Goal: Transaction & Acquisition: Book appointment/travel/reservation

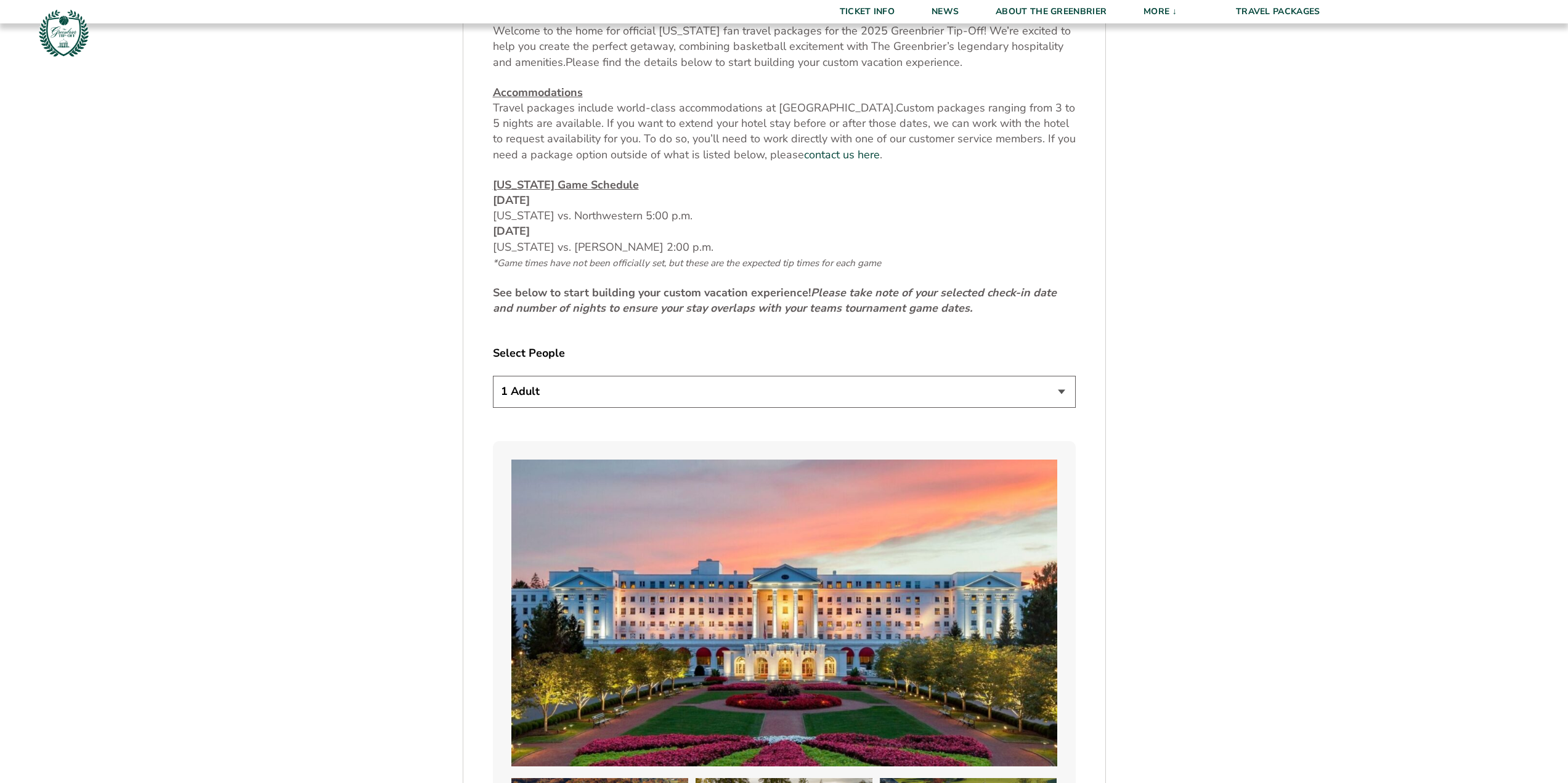
scroll to position [739, 0]
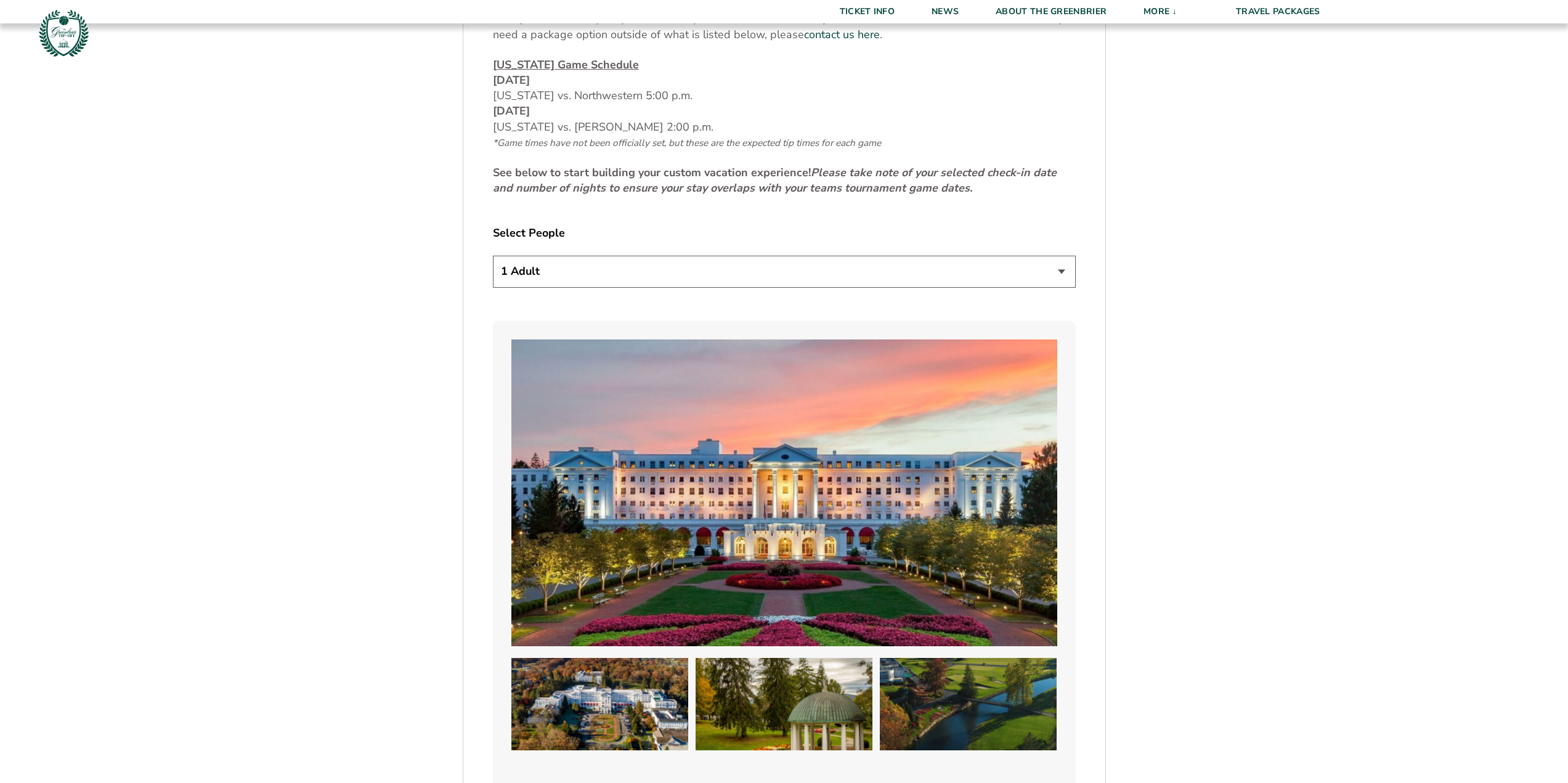
click at [548, 290] on div "Select People 1 Adult 2 Adults 3 Adults 4 Adults 2 Adults + 1 Child 2 Adults + …" at bounding box center [784, 258] width 583 height 65
click at [547, 287] on select "1 Adult 2 Adults 3 Adults 4 Adults 2 Adults + 1 Child 2 Adults + 2 Children 2 A…" at bounding box center [784, 271] width 583 height 31
select select "2 Adults"
click at [493, 287] on select "1 Adult 2 Adults 3 Adults 4 Adults 2 Adults + 1 Child 2 Adults + 2 Children 2 A…" at bounding box center [784, 271] width 583 height 31
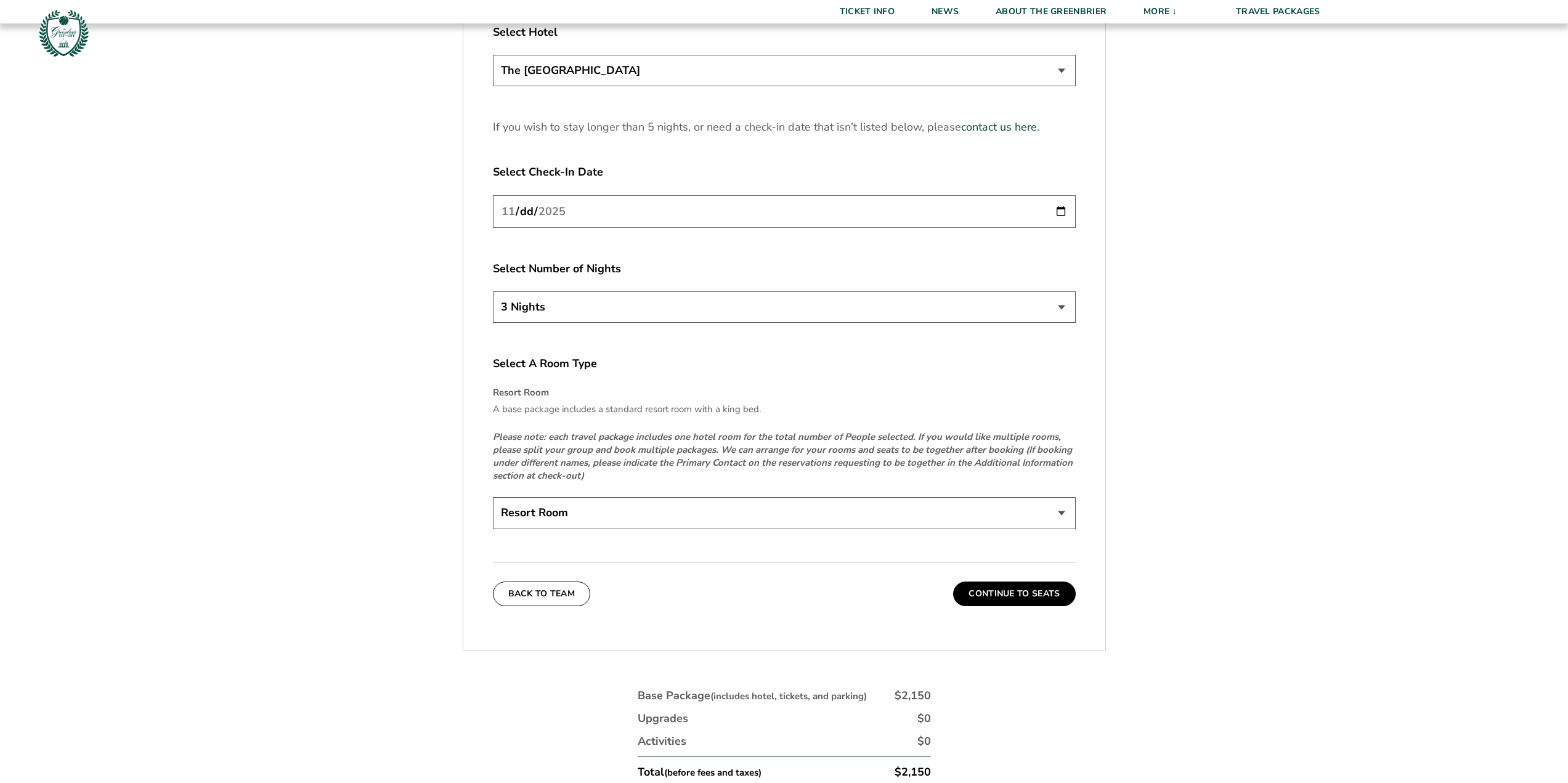
scroll to position [1787, 0]
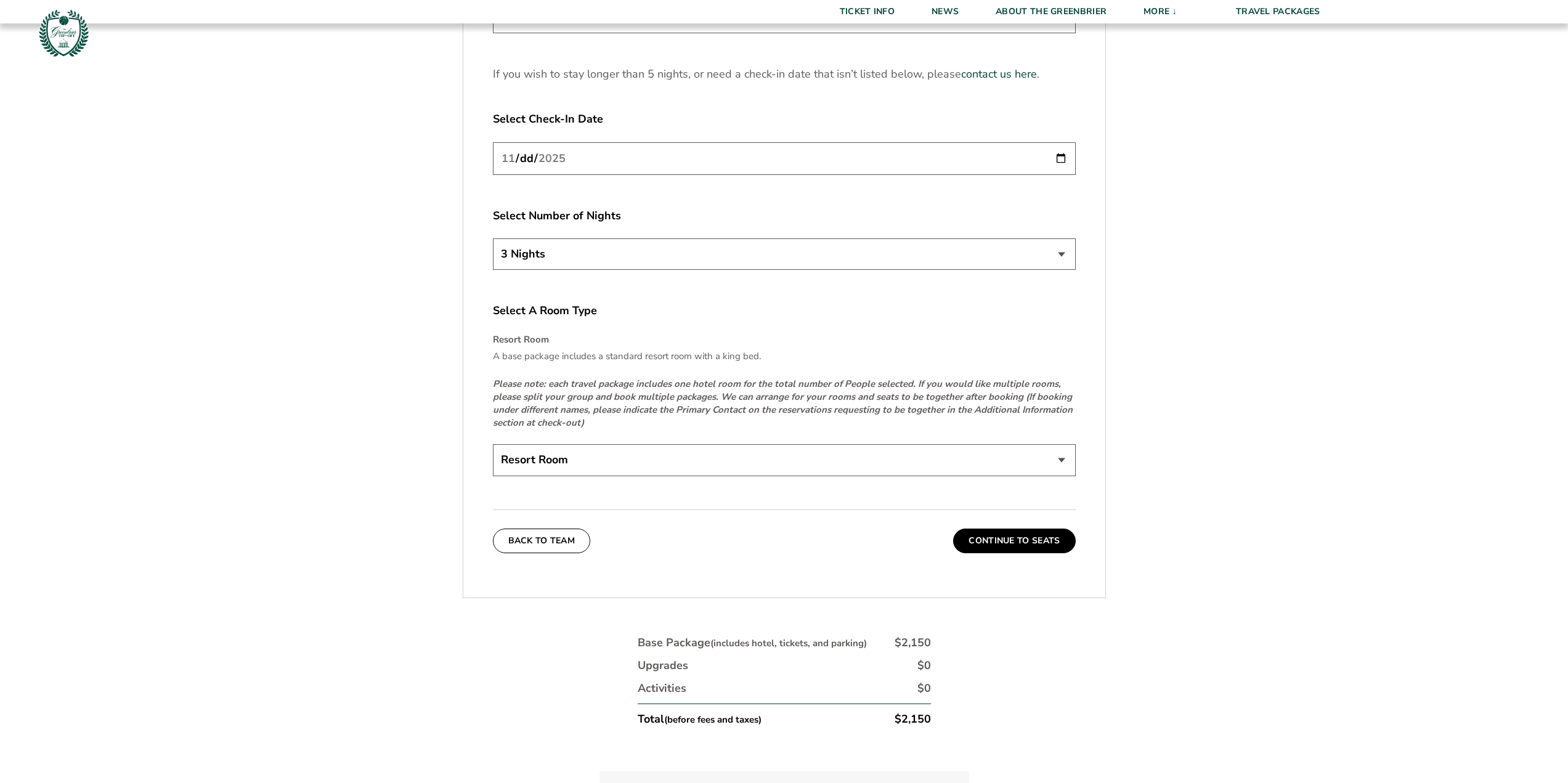
click at [589, 33] on select "The [GEOGRAPHIC_DATA]" at bounding box center [784, 17] width 583 height 31
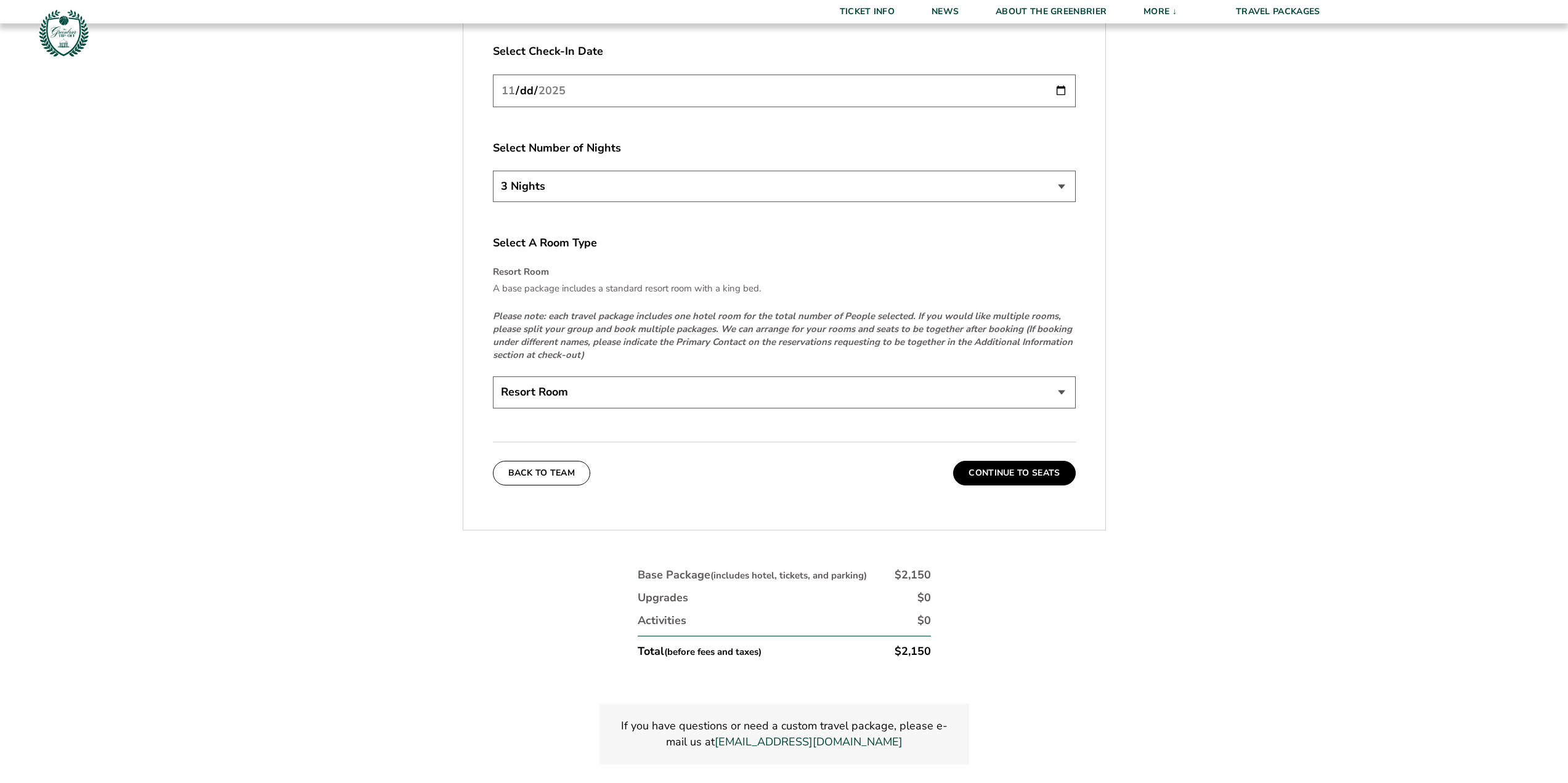
scroll to position [1971, 0]
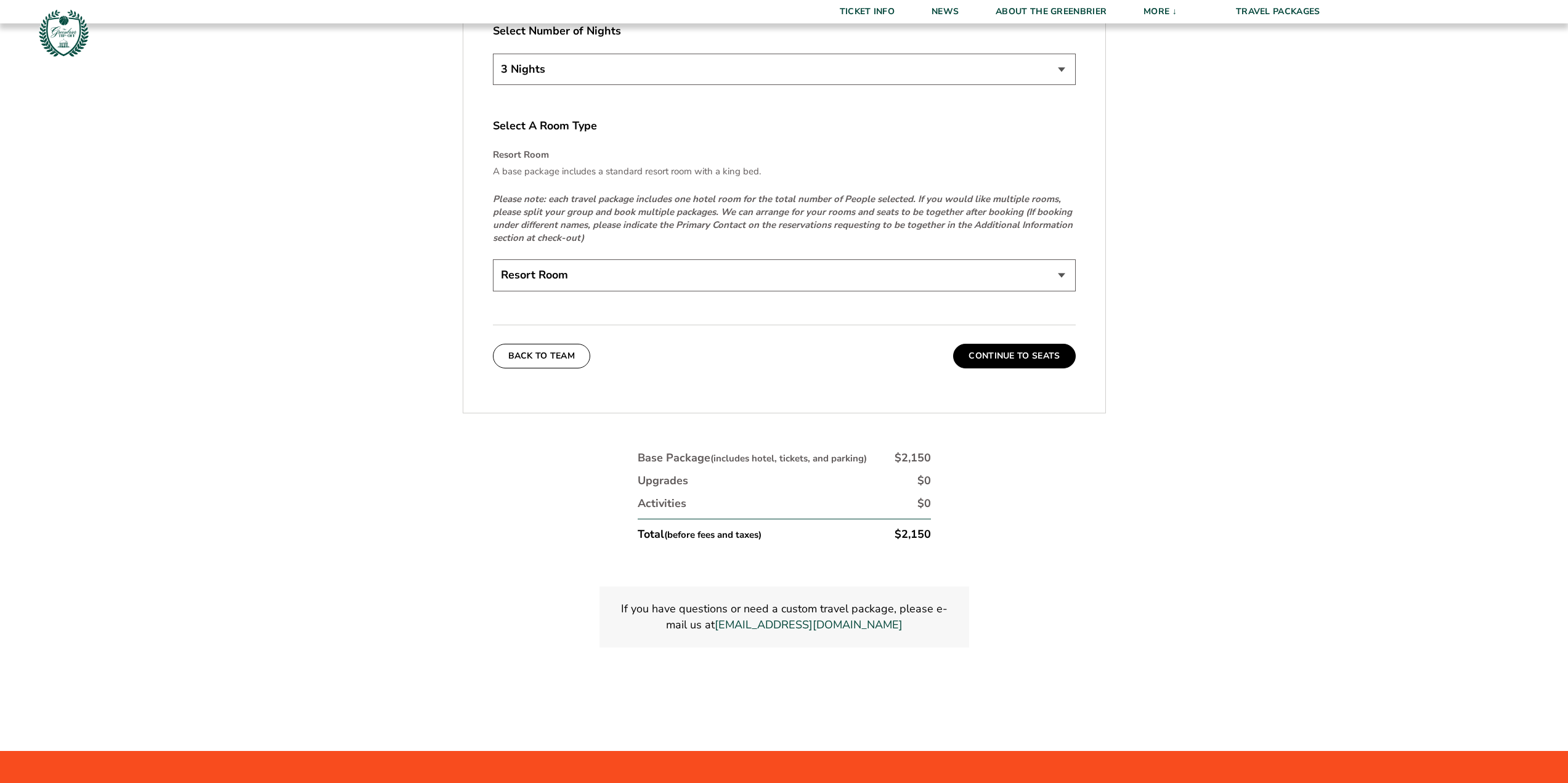
type input "[DATE]"
click at [527, 85] on select "3 Nights 4 Nights 5 Nights" at bounding box center [784, 69] width 583 height 31
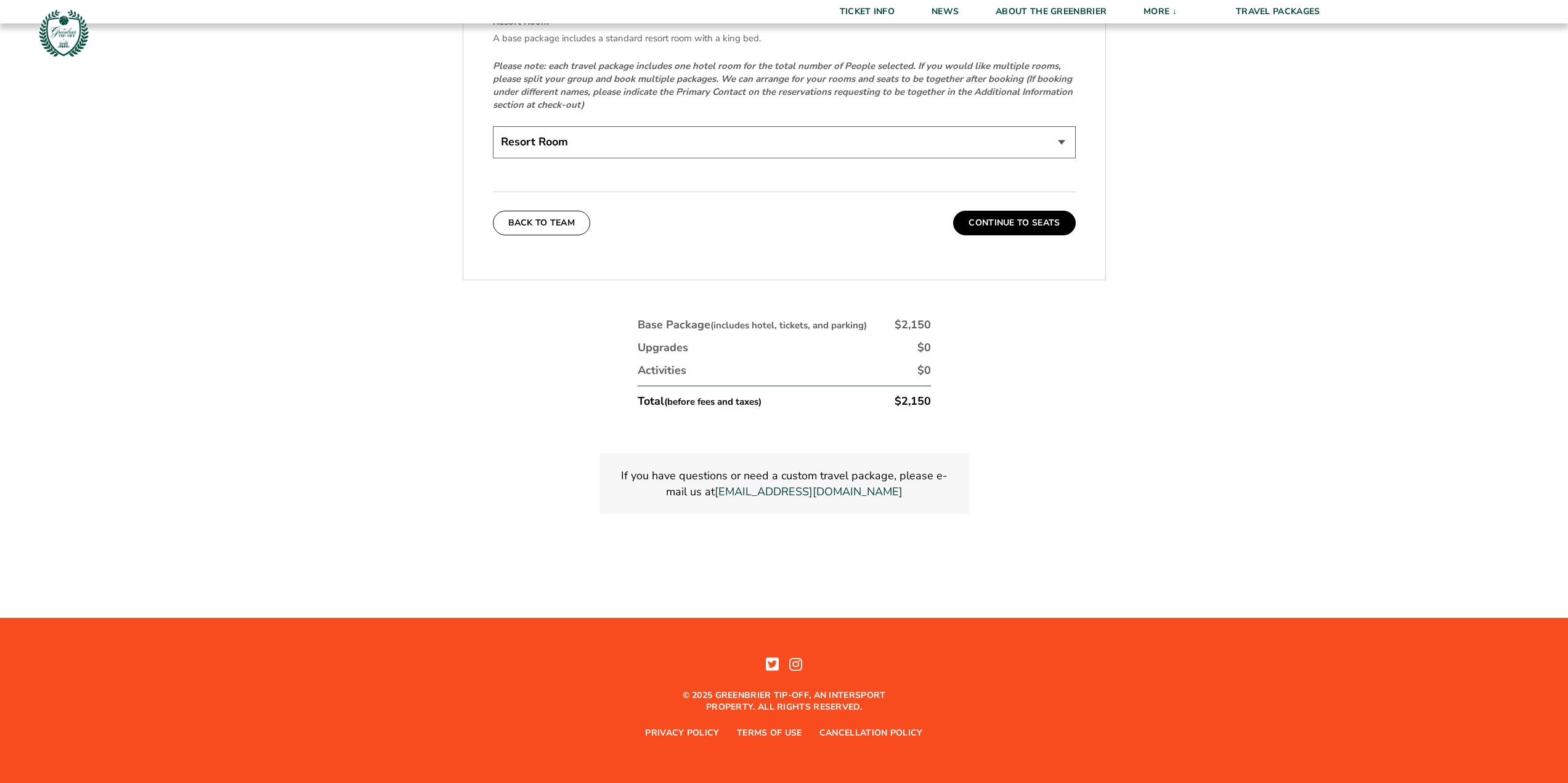
scroll to position [2157, 0]
click at [572, 157] on select "Resort Room" at bounding box center [784, 141] width 583 height 31
click at [1076, 235] on button "Continue To Seats" at bounding box center [1014, 223] width 122 height 24
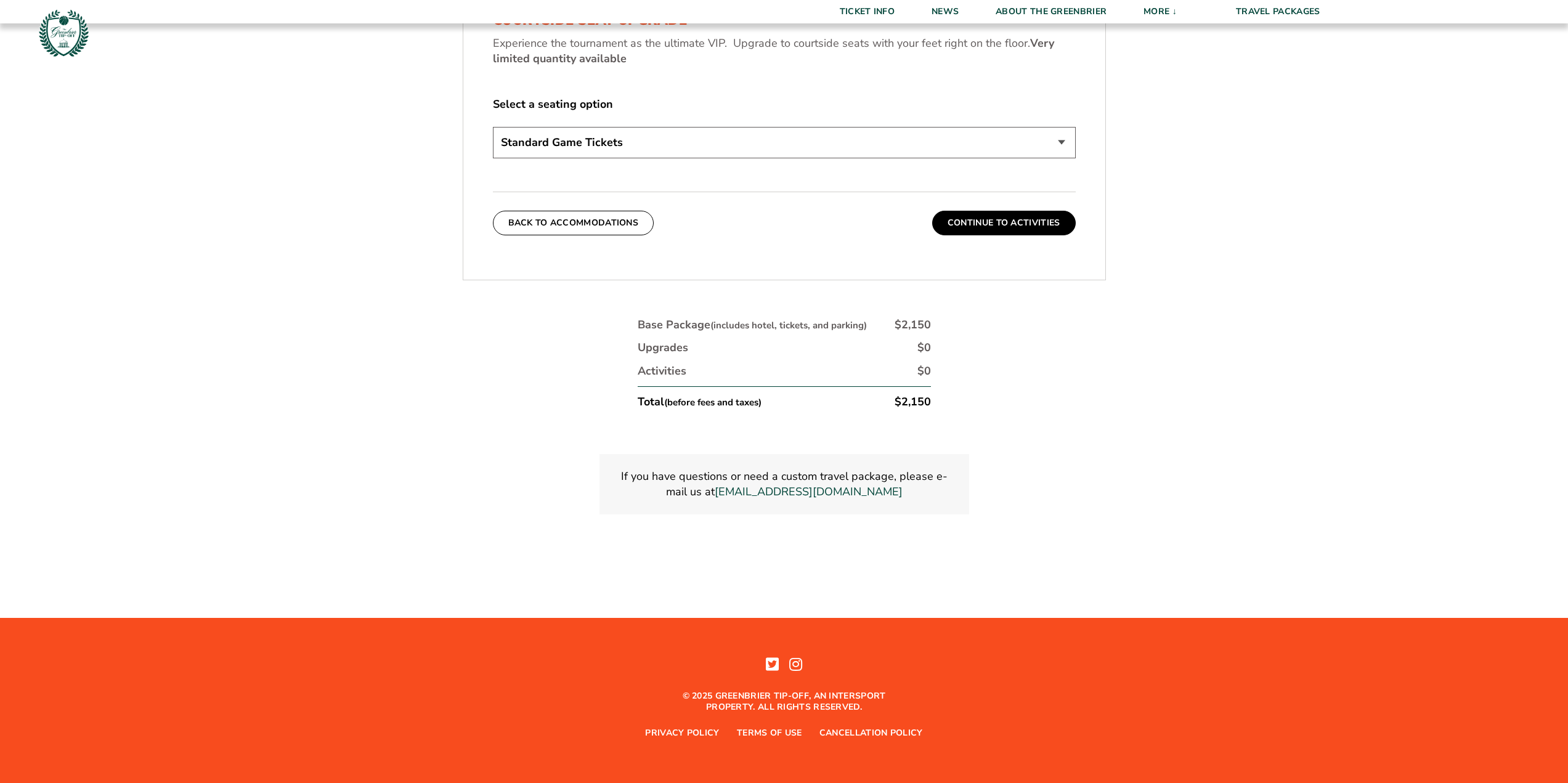
scroll to position [831, 0]
click at [1034, 235] on button "Continue To Activities" at bounding box center [1004, 223] width 143 height 24
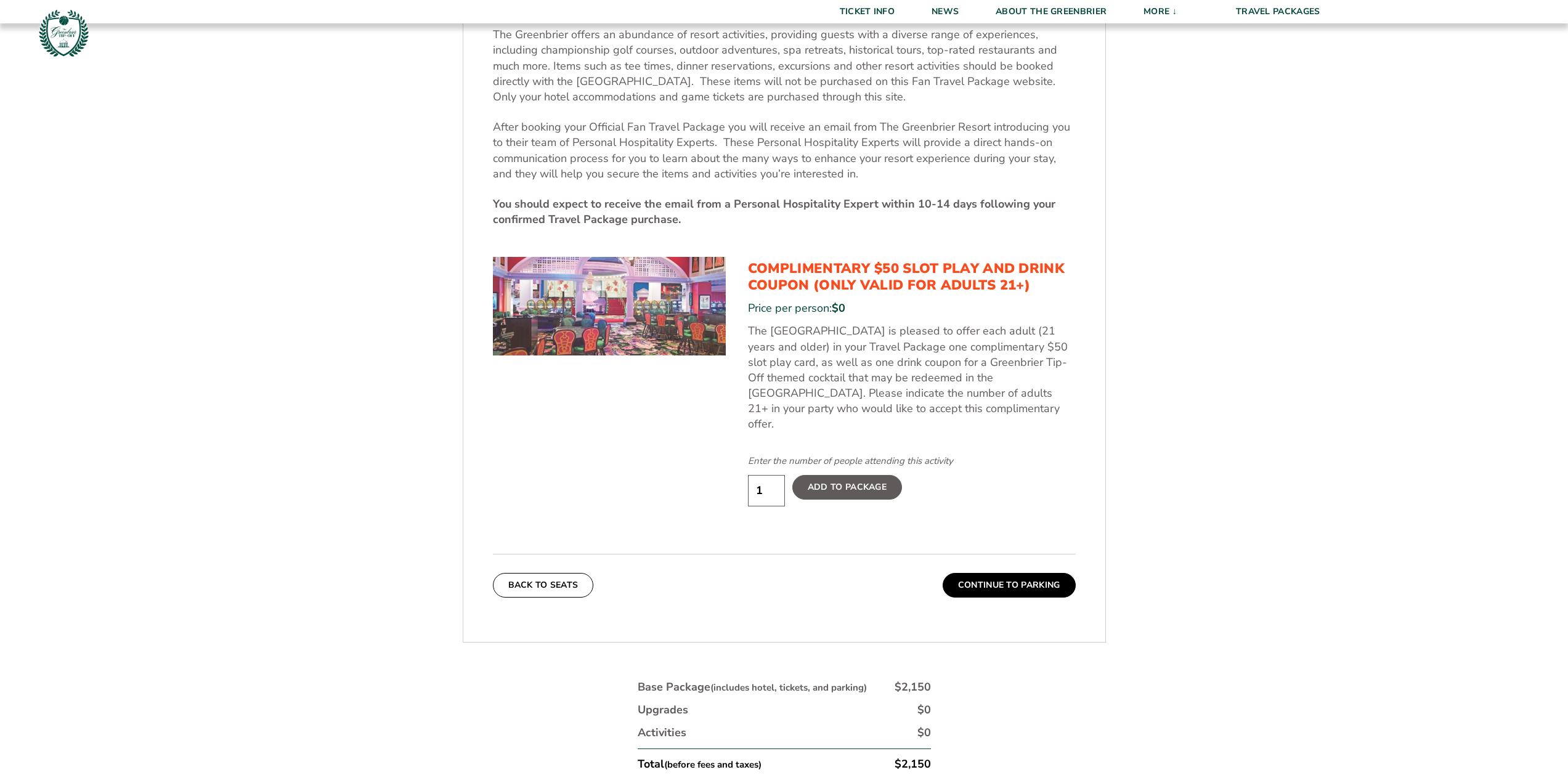
scroll to position [646, 0]
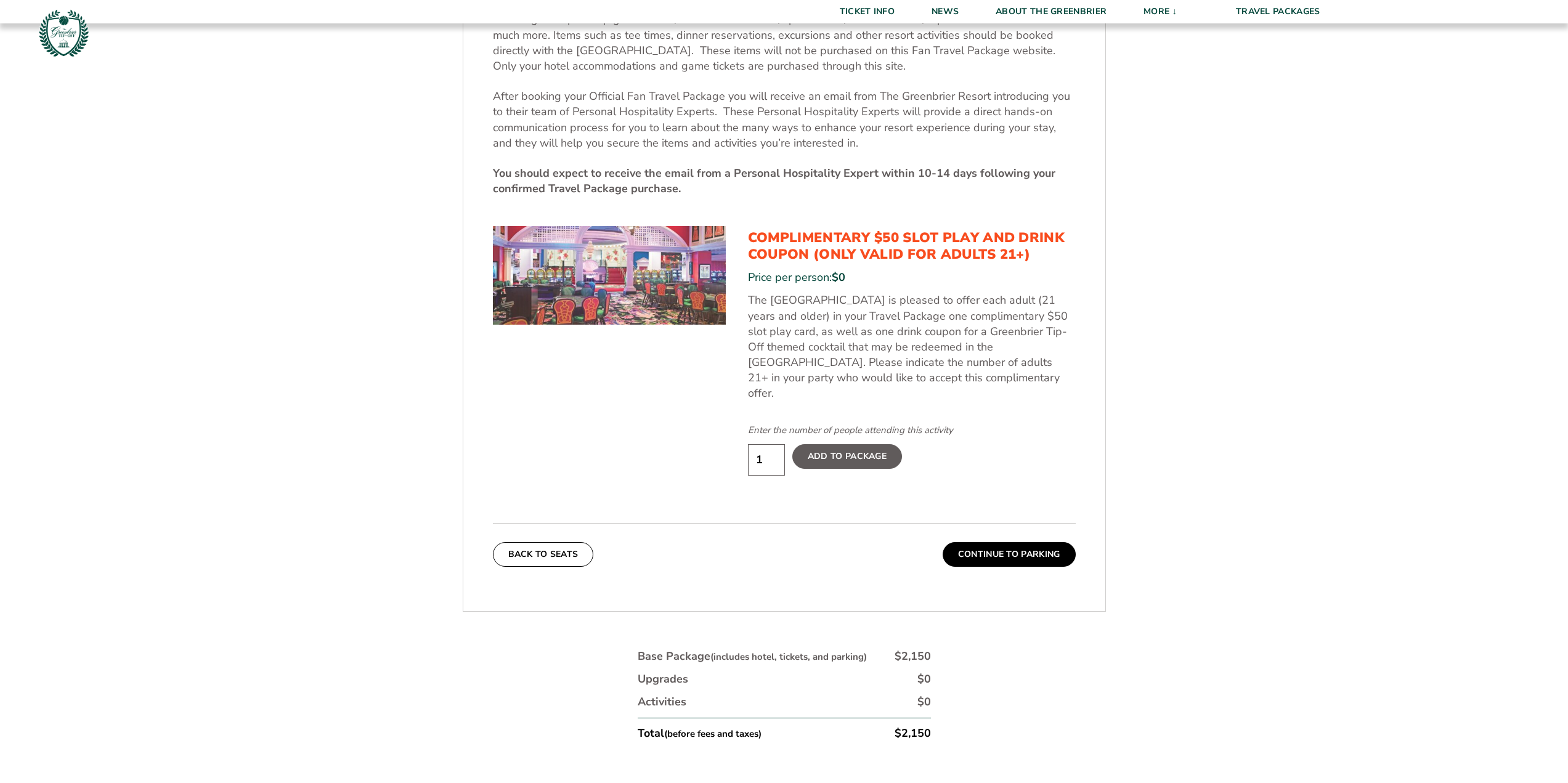
click at [771, 476] on input "1" at bounding box center [766, 460] width 37 height 31
type input "2"
click at [769, 476] on input "2" at bounding box center [766, 460] width 37 height 31
click at [846, 469] on label "Add To Package" at bounding box center [847, 456] width 109 height 24
click at [0, 0] on input "Add To Package" at bounding box center [0, 0] width 0 height 0
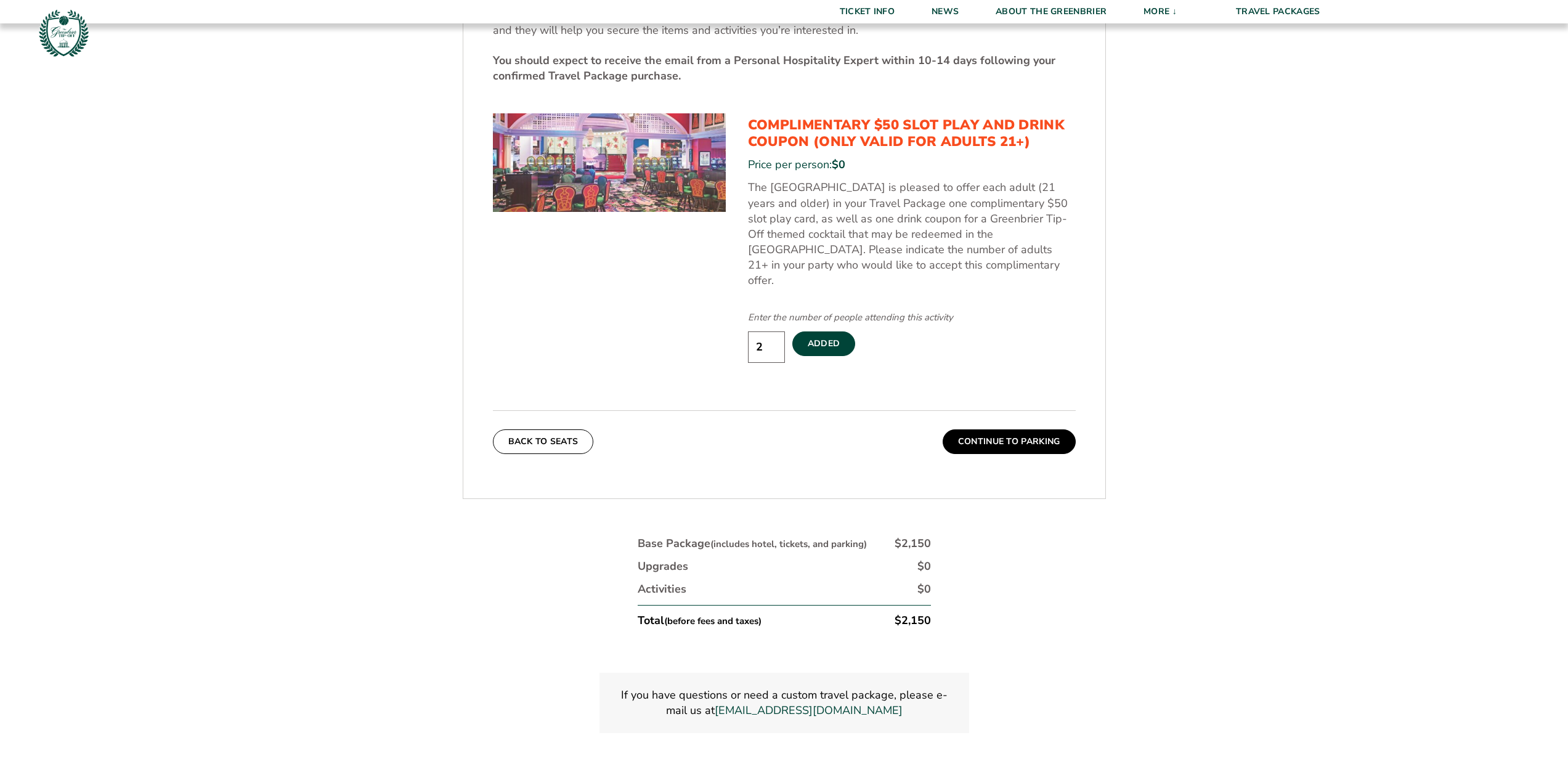
scroll to position [770, 0]
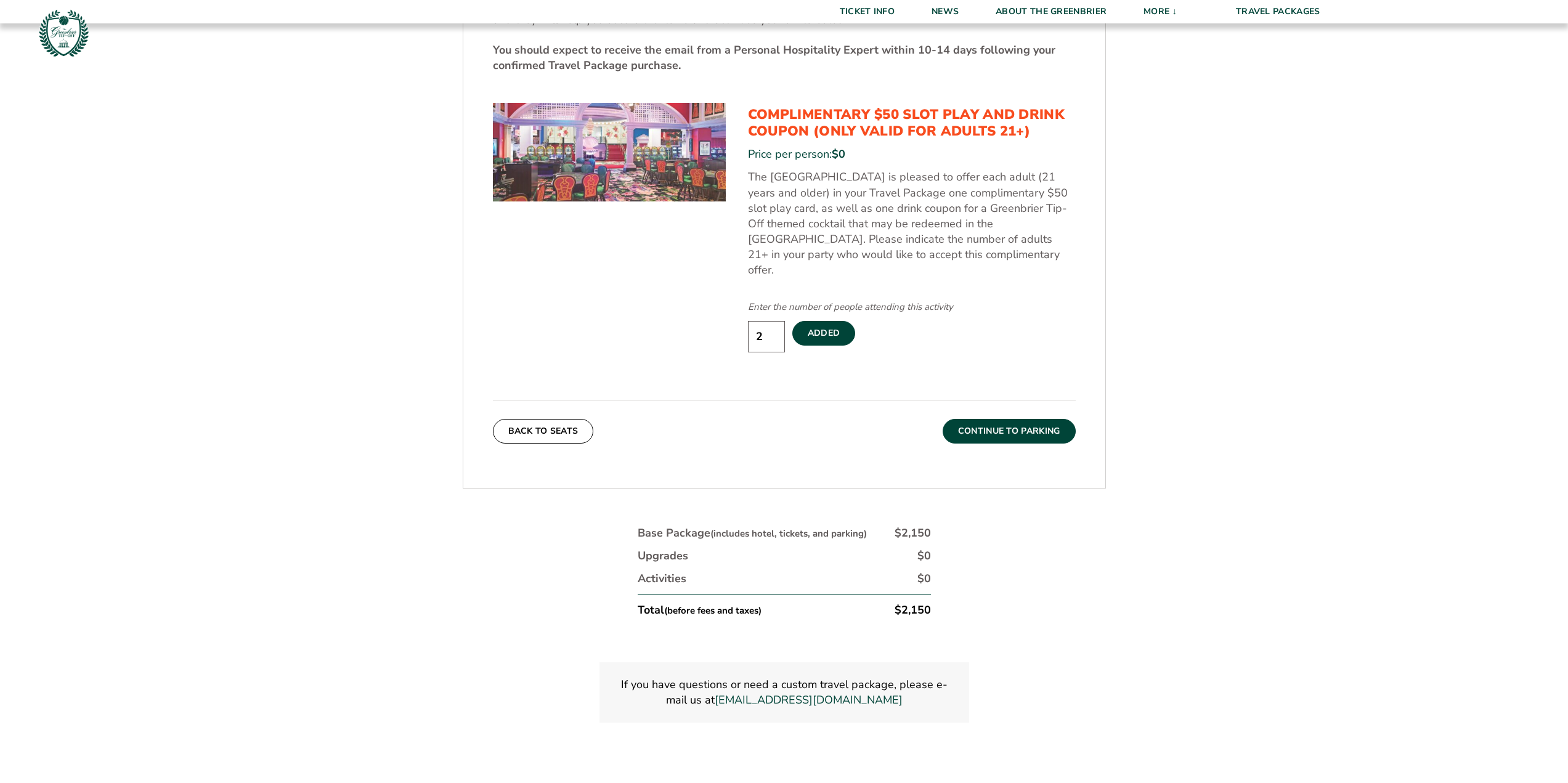
click at [1069, 444] on button "Continue To Parking" at bounding box center [1009, 431] width 133 height 24
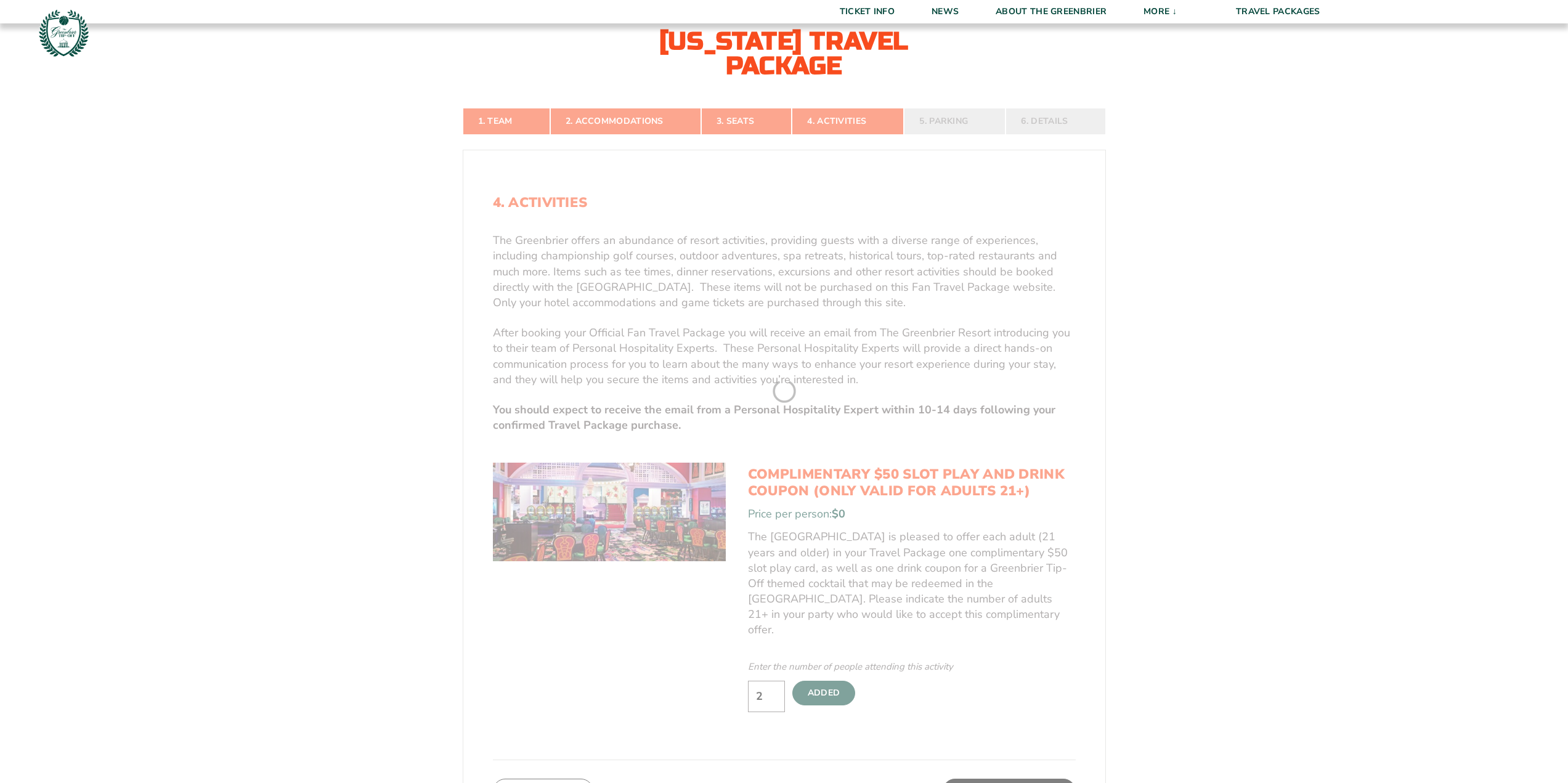
scroll to position [400, 0]
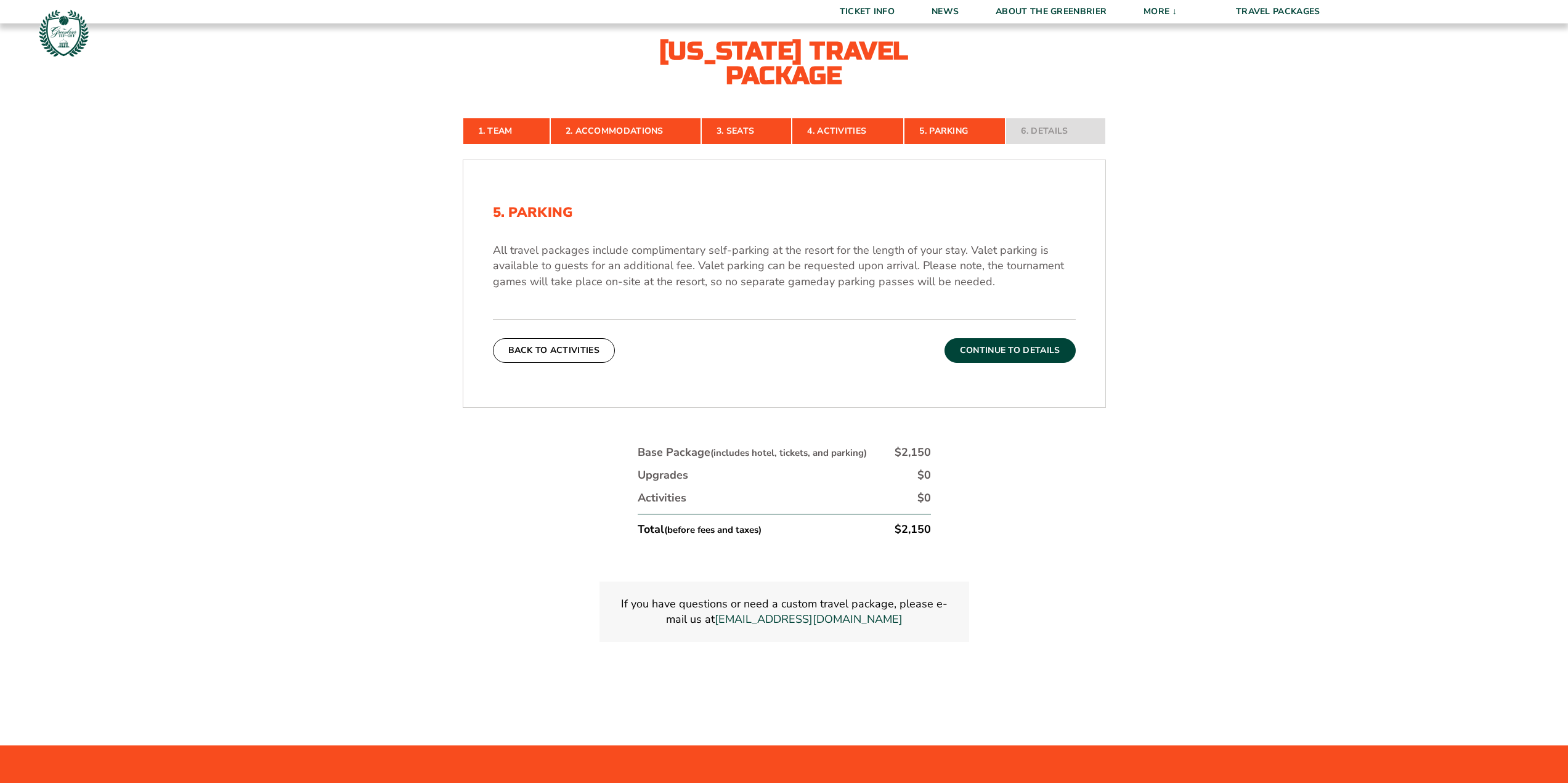
click at [1039, 363] on button "Continue To Details" at bounding box center [1010, 350] width 131 height 24
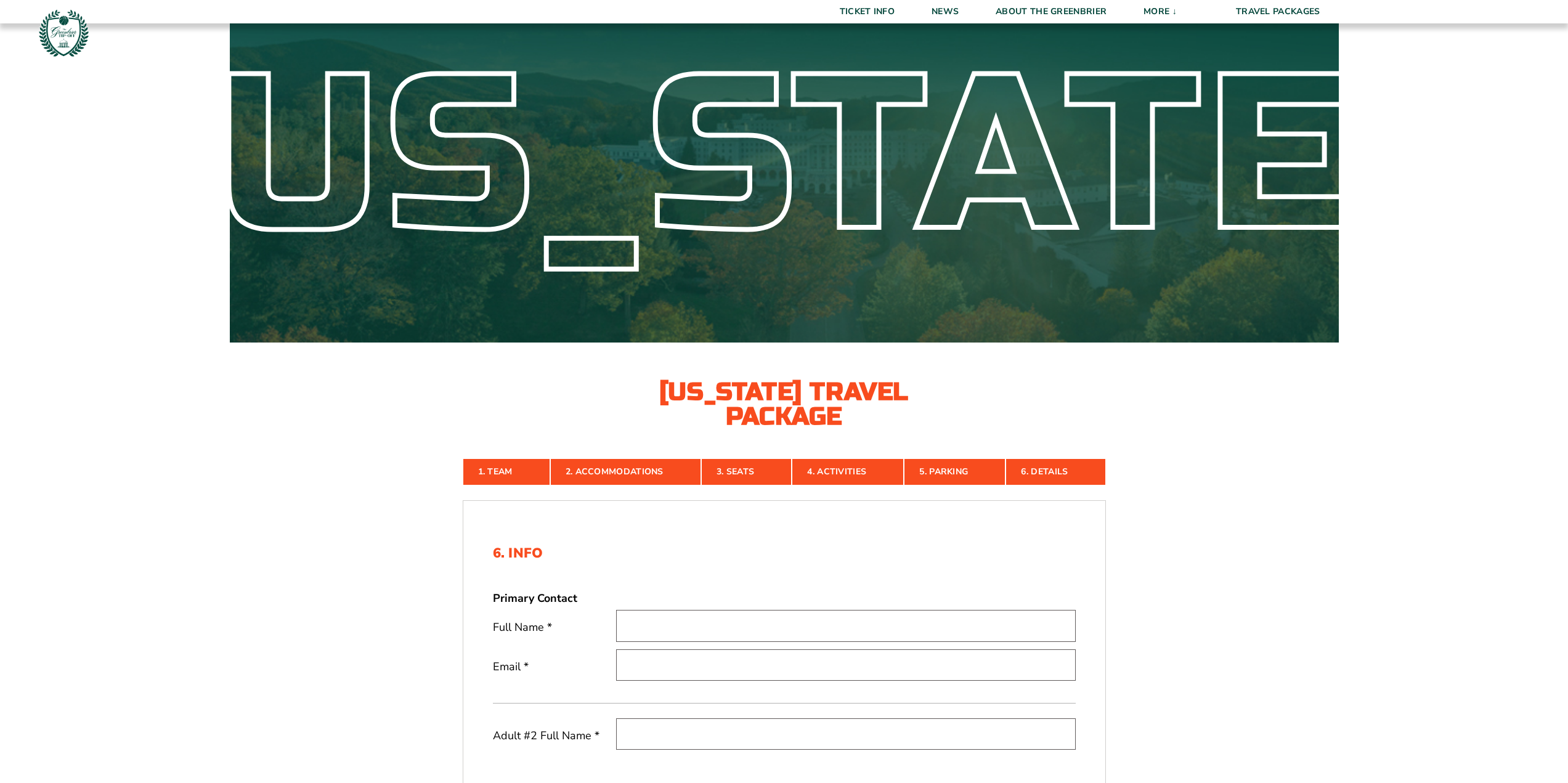
scroll to position [0, 0]
